Goal: Find specific page/section: Find specific page/section

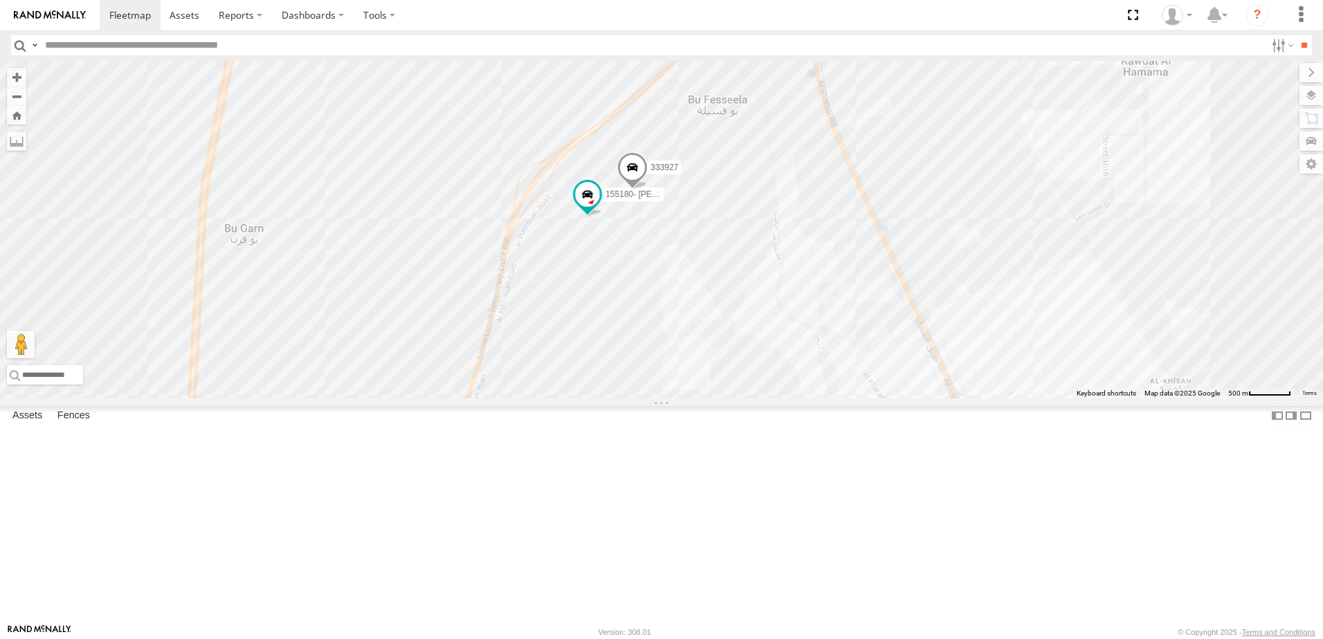
click at [0, 0] on div "DOH Logistics" at bounding box center [0, 0] width 0 height 0
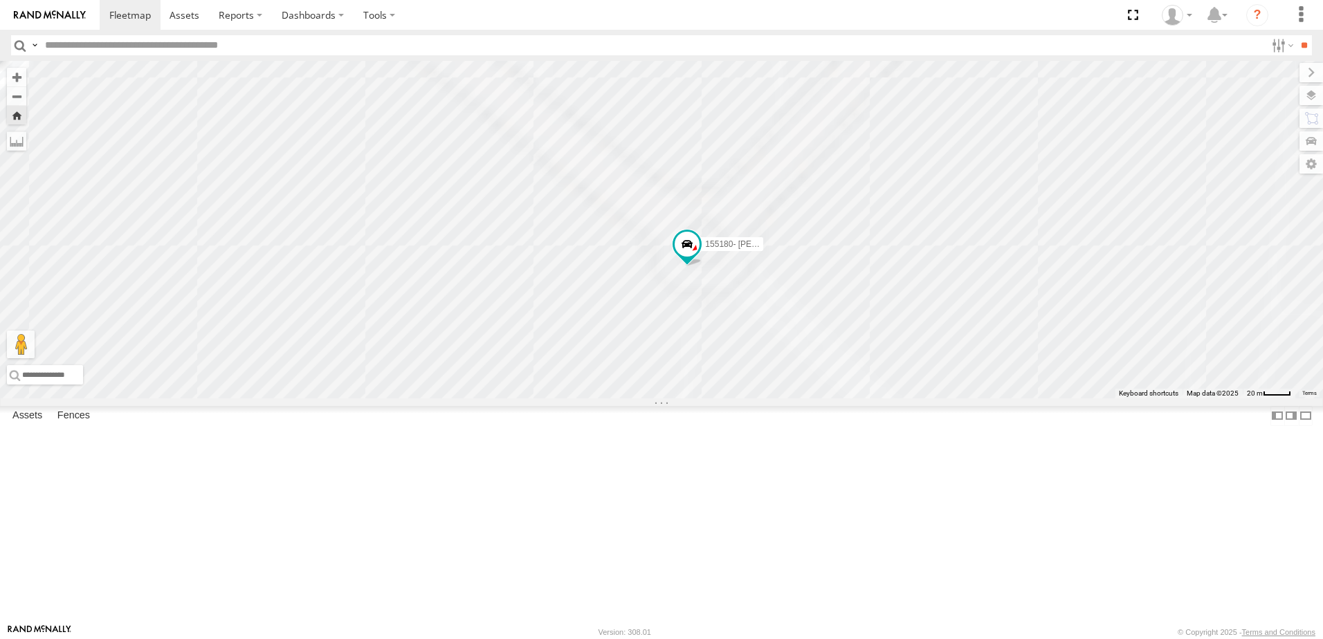
click at [0, 0] on div "DOH Logistics" at bounding box center [0, 0] width 0 height 0
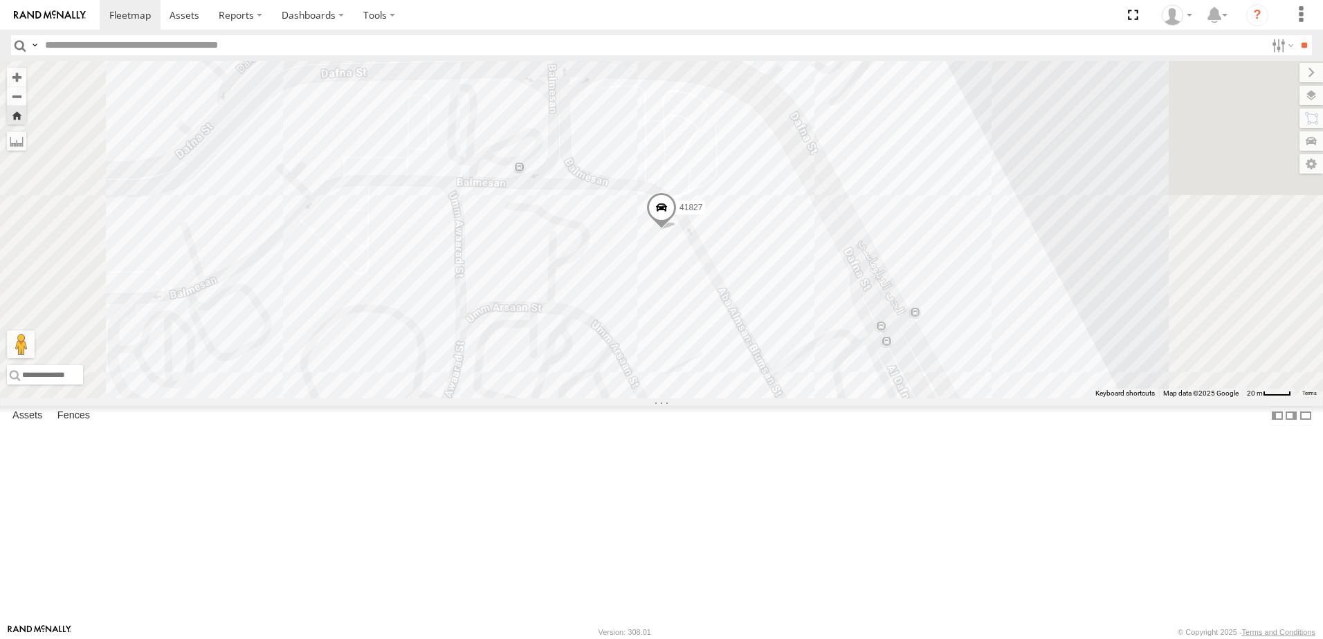
click at [0, 0] on div "179231" at bounding box center [0, 0] width 0 height 0
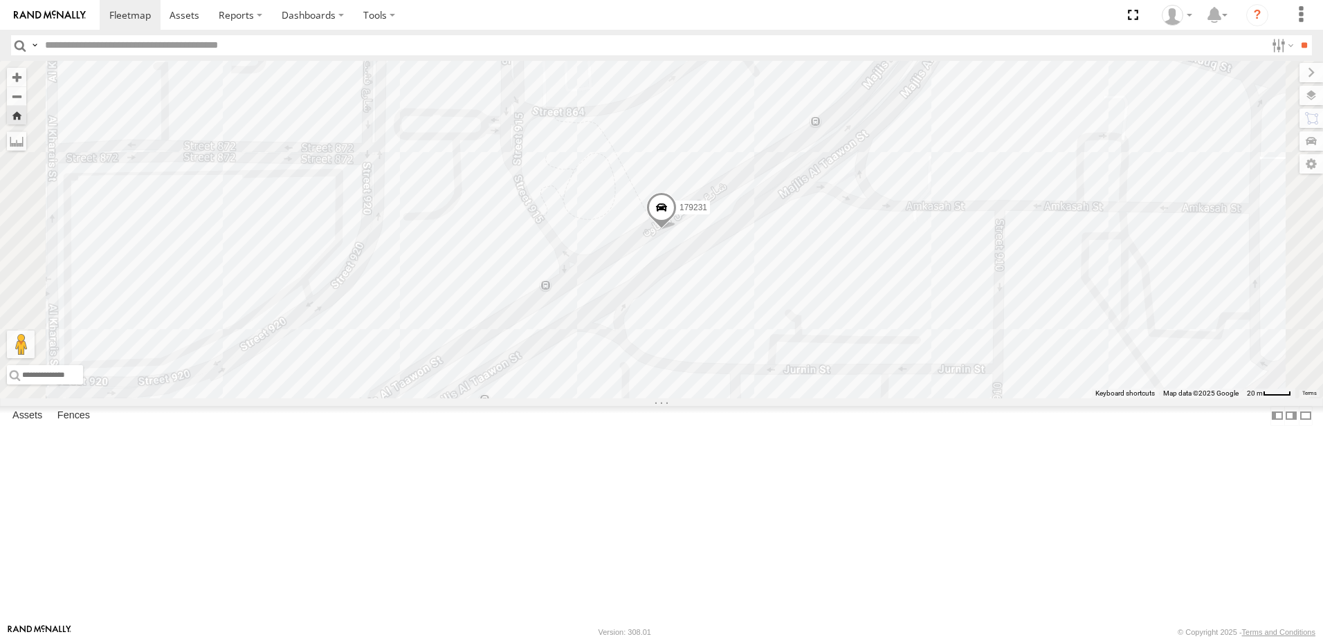
click at [0, 0] on div "41827" at bounding box center [0, 0] width 0 height 0
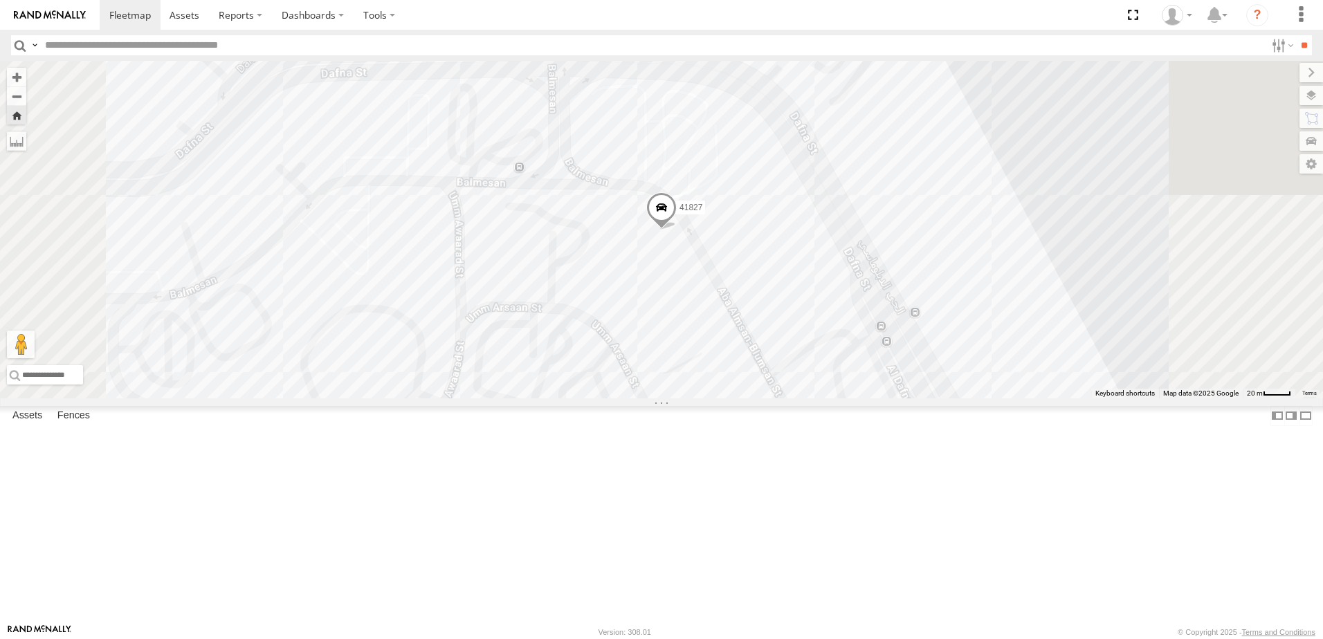
click at [0, 0] on div "180432" at bounding box center [0, 0] width 0 height 0
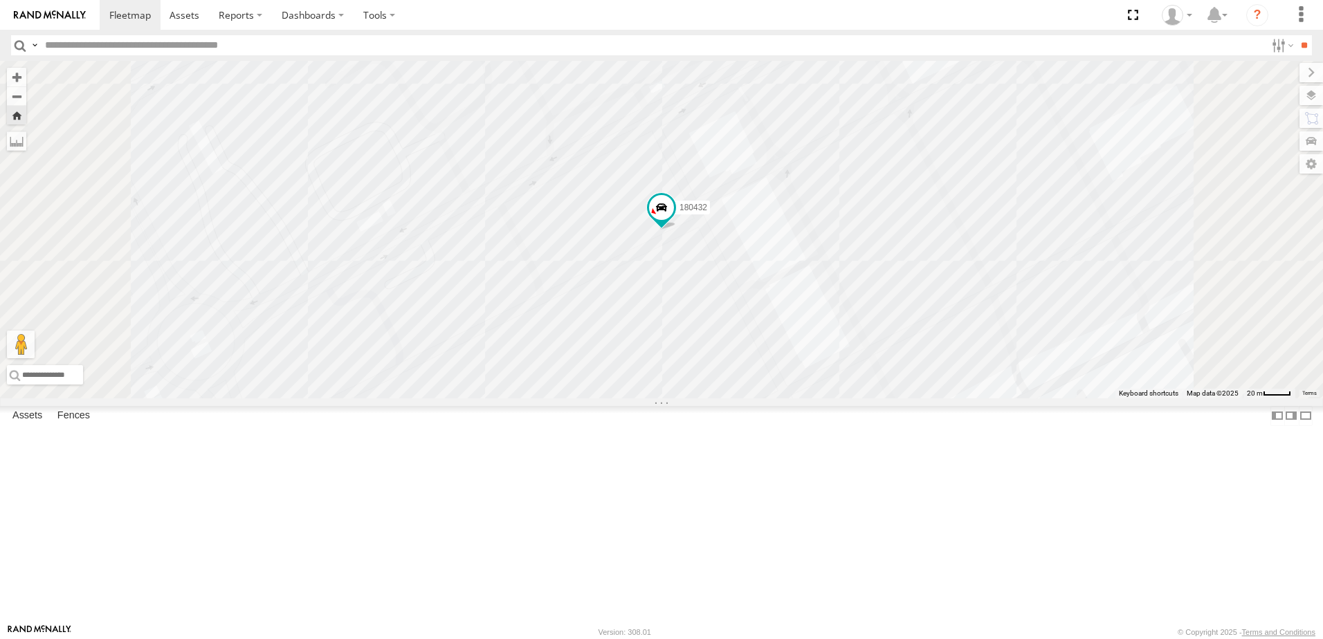
click at [0, 0] on div "DOH Logistics" at bounding box center [0, 0] width 0 height 0
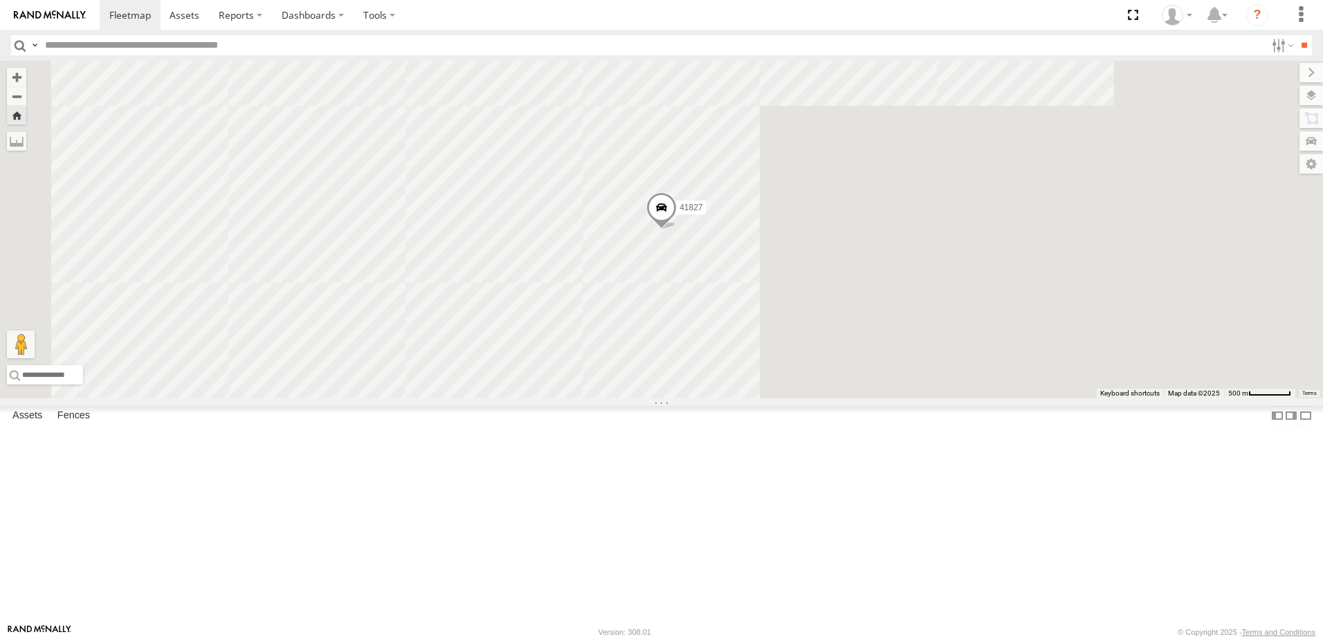
click at [0, 0] on div "180432" at bounding box center [0, 0] width 0 height 0
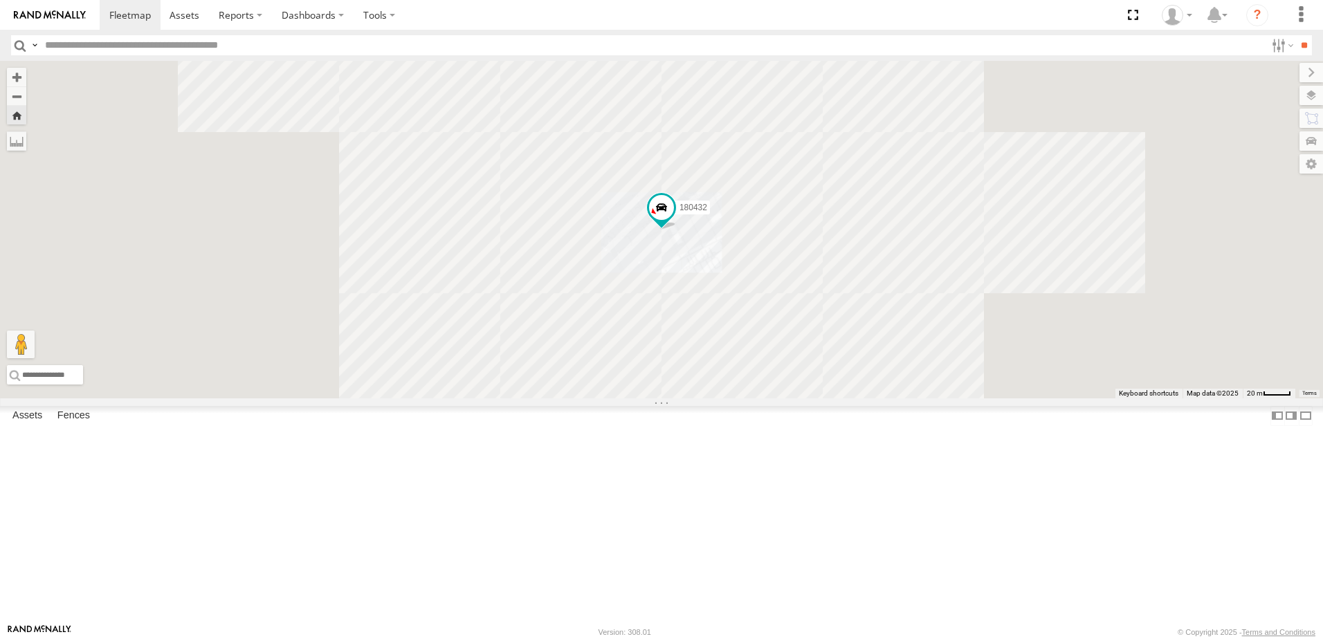
click at [0, 0] on div "41827" at bounding box center [0, 0] width 0 height 0
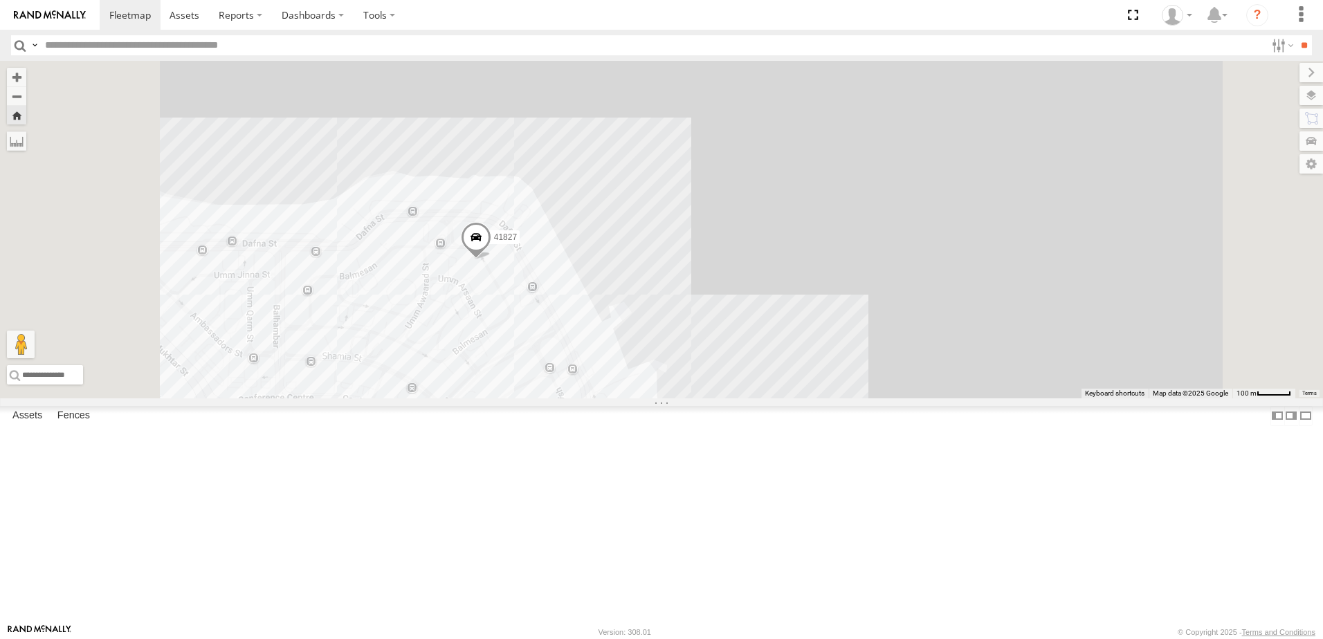
click at [0, 0] on div "155180- Salman DOH Logistics Um Slala [PERSON_NAME] Qatar 25.42667 51.3785 1804…" at bounding box center [0, 0] width 0 height 0
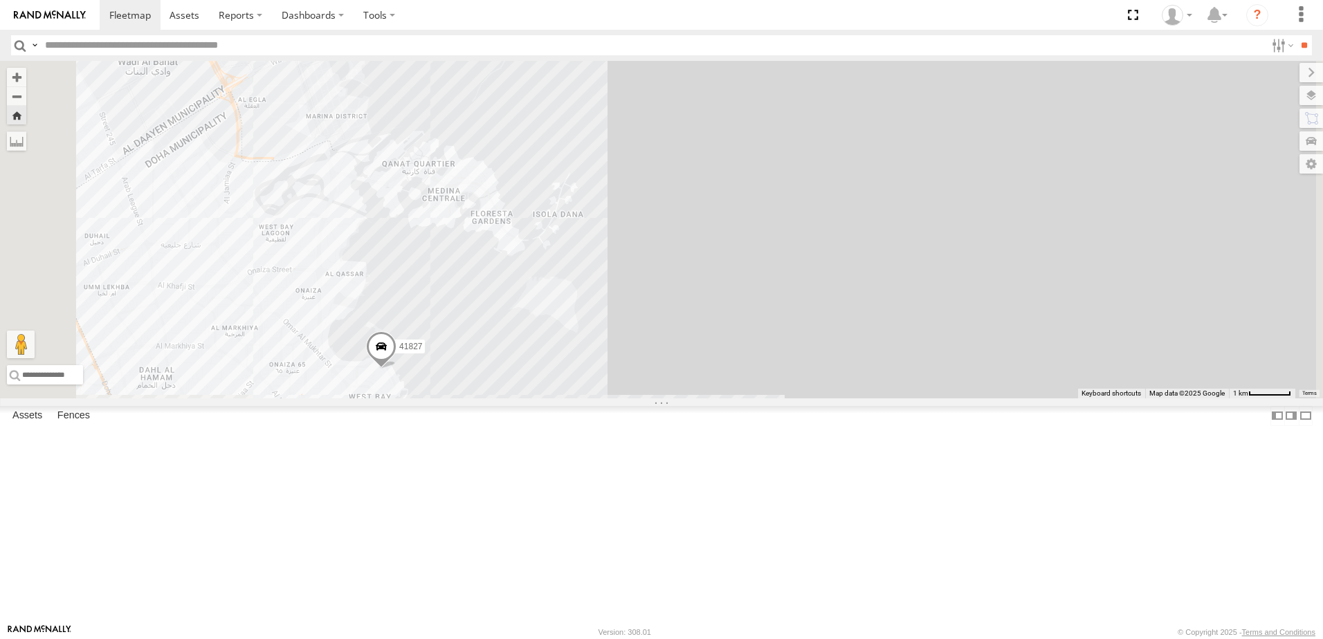
click at [0, 0] on div "180432 DOH Logistics Logistics Village [GEOGRAPHIC_DATA] 25.12934 51.41601" at bounding box center [0, 0] width 0 height 0
click at [0, 0] on span at bounding box center [0, 0] width 0 height 0
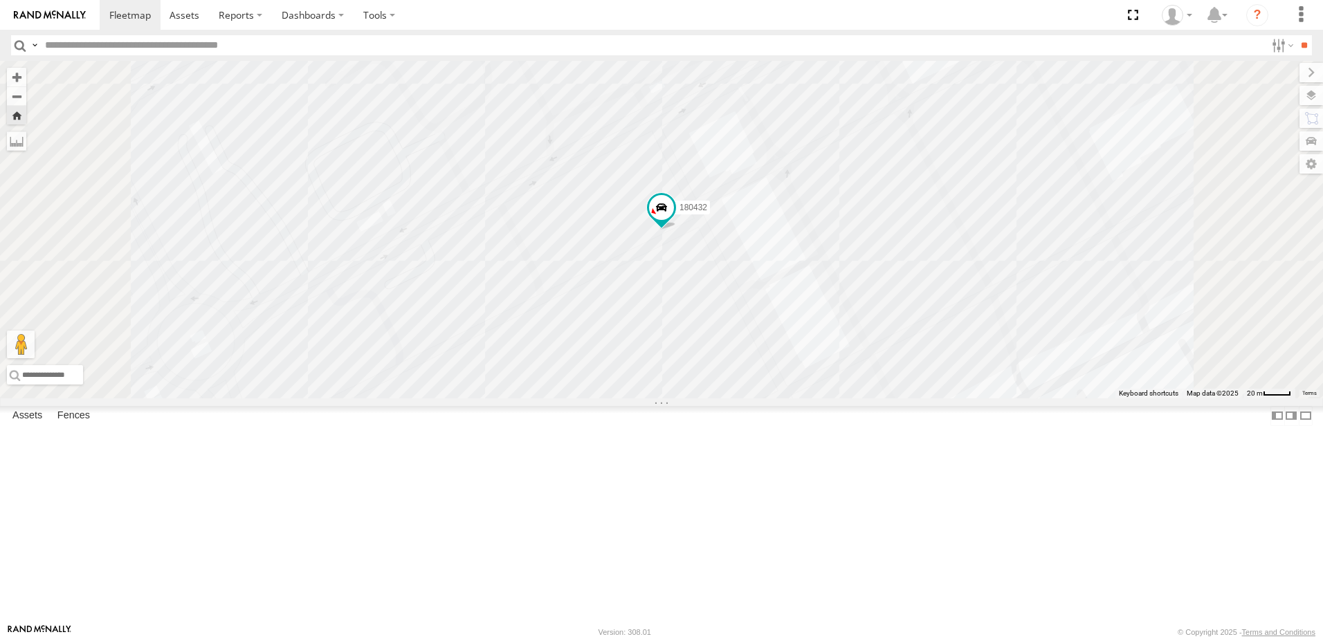
click at [0, 0] on div "DOH Logistics" at bounding box center [0, 0] width 0 height 0
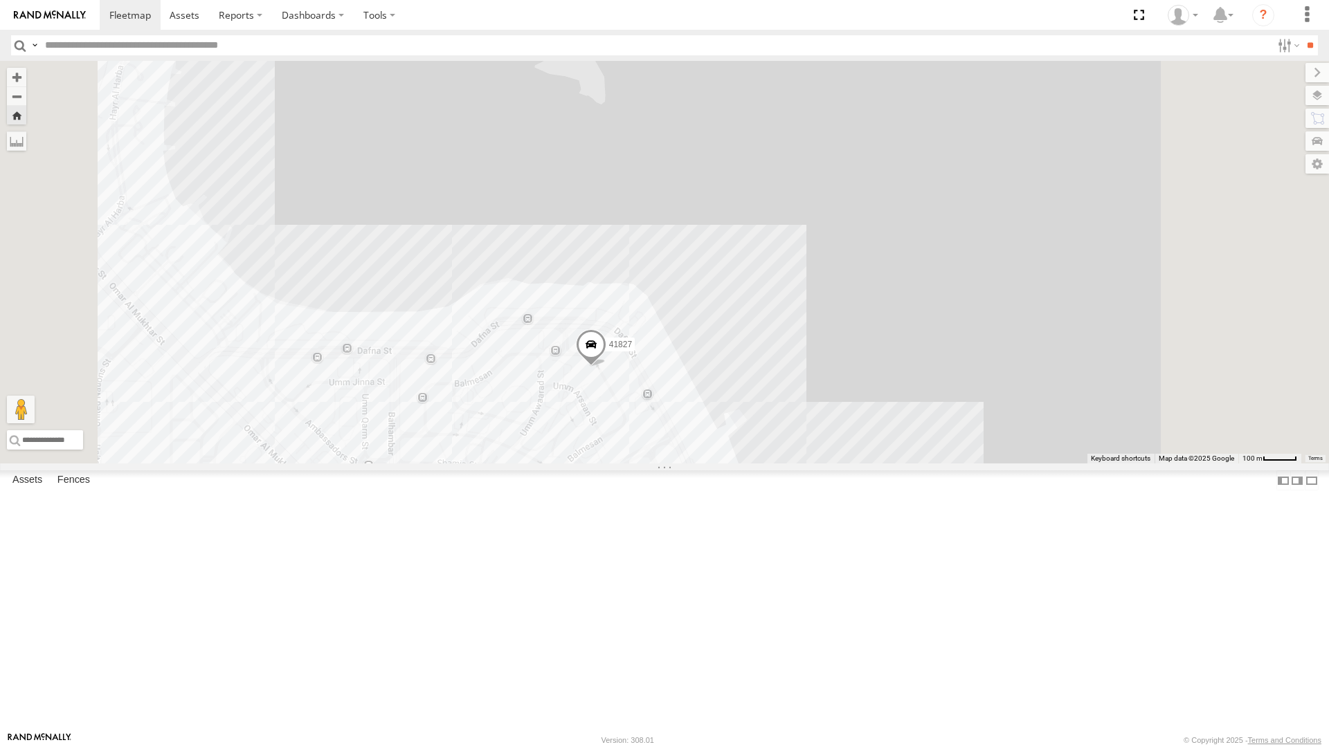
drag, startPoint x: 596, startPoint y: 720, endPoint x: 826, endPoint y: 412, distance: 384.6
click at [602, 464] on div "41827" at bounding box center [664, 262] width 1329 height 403
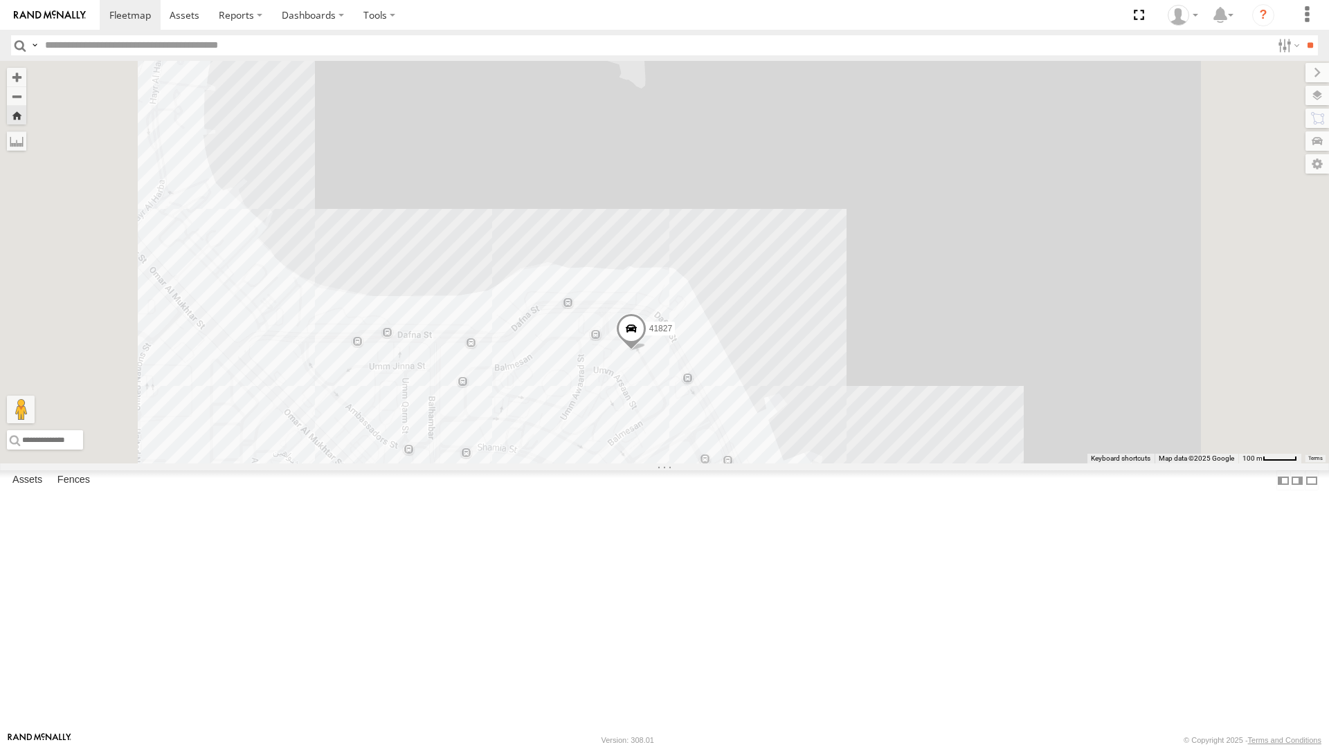
click at [78, 0] on link at bounding box center [50, 15] width 100 height 30
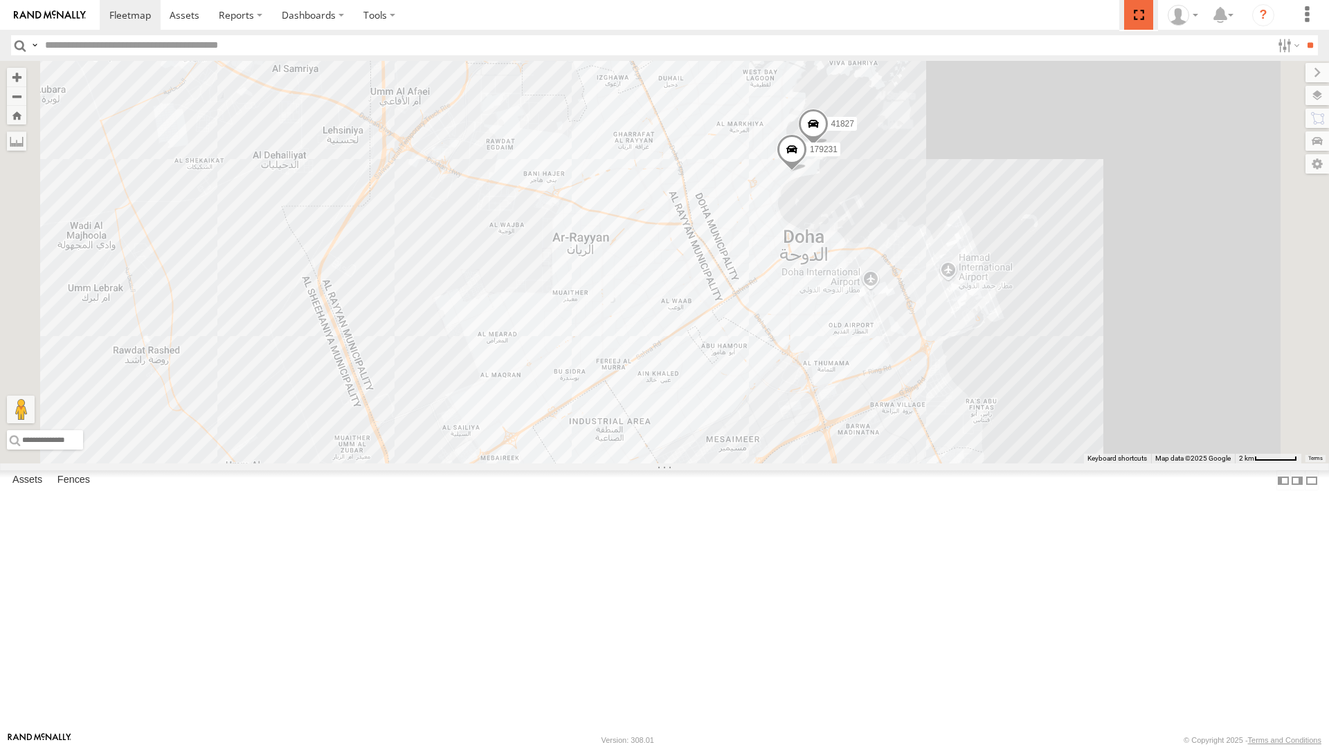
click at [1133, 19] on span at bounding box center [1138, 15] width 28 height 30
